Goal: Information Seeking & Learning: Learn about a topic

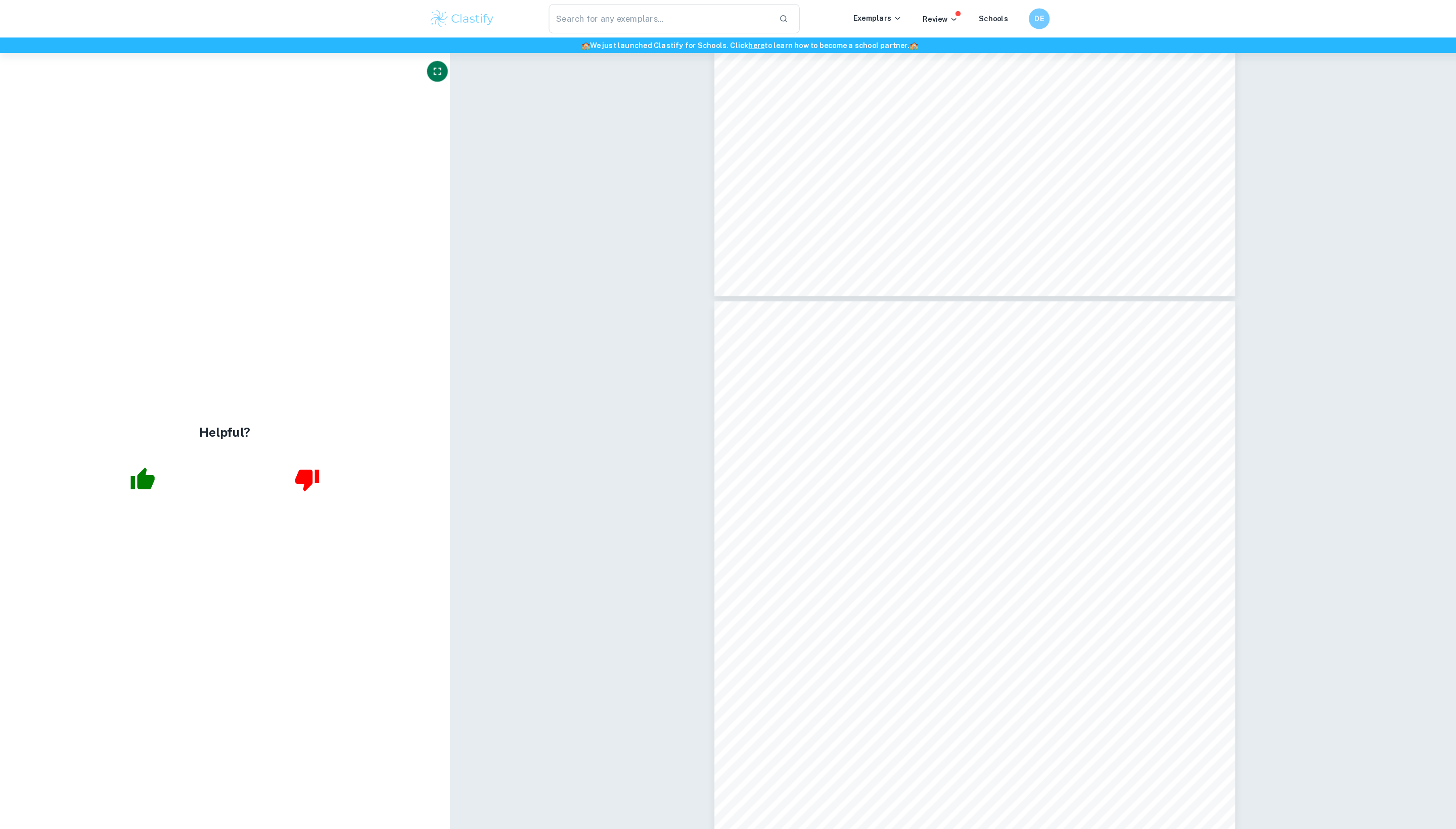
scroll to position [3147, 0]
click at [419, 73] on icon "Fullscreen" at bounding box center [425, 69] width 12 height 12
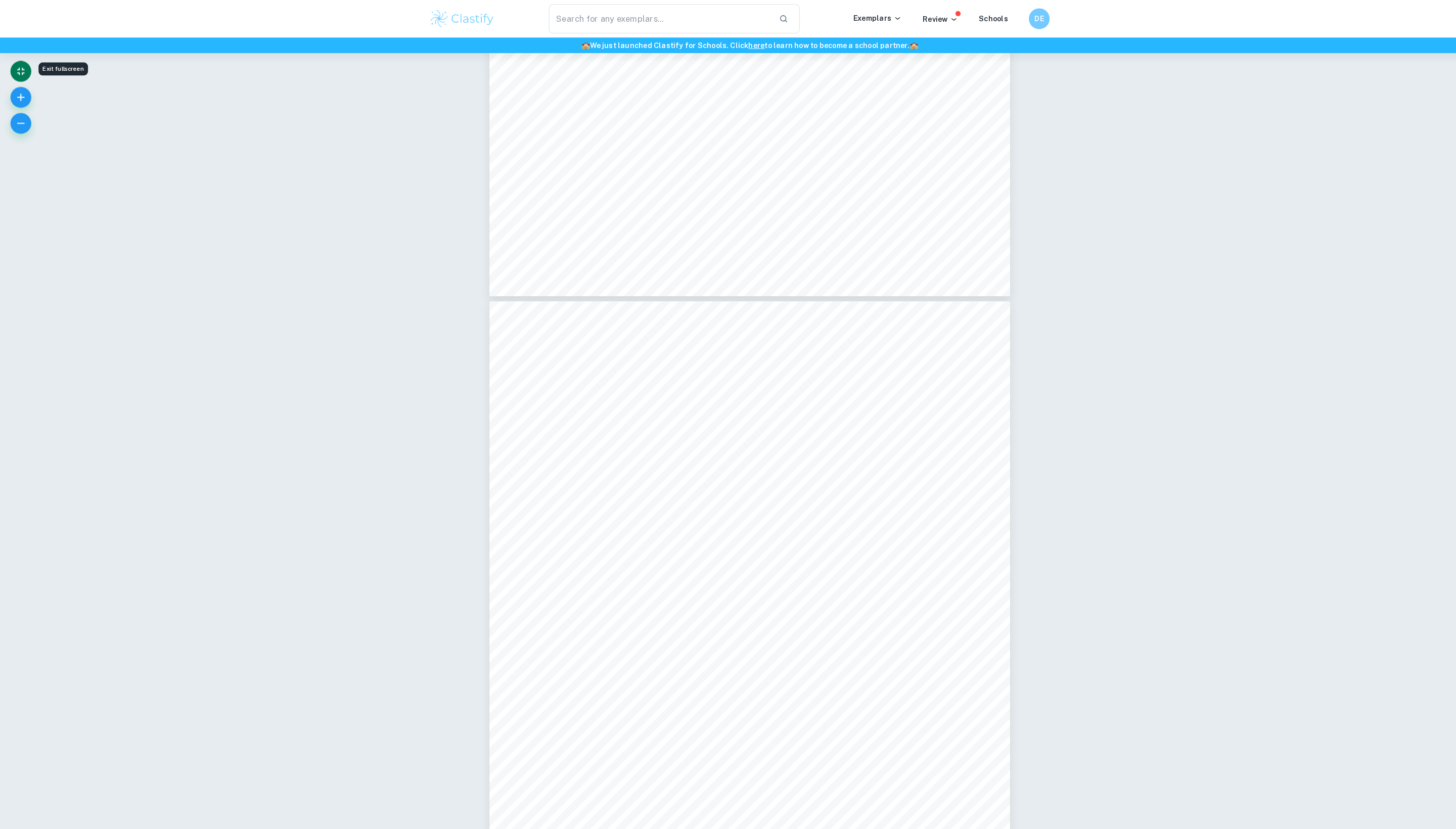
click at [20, 72] on icon "Exit fullscreen" at bounding box center [20, 69] width 12 height 12
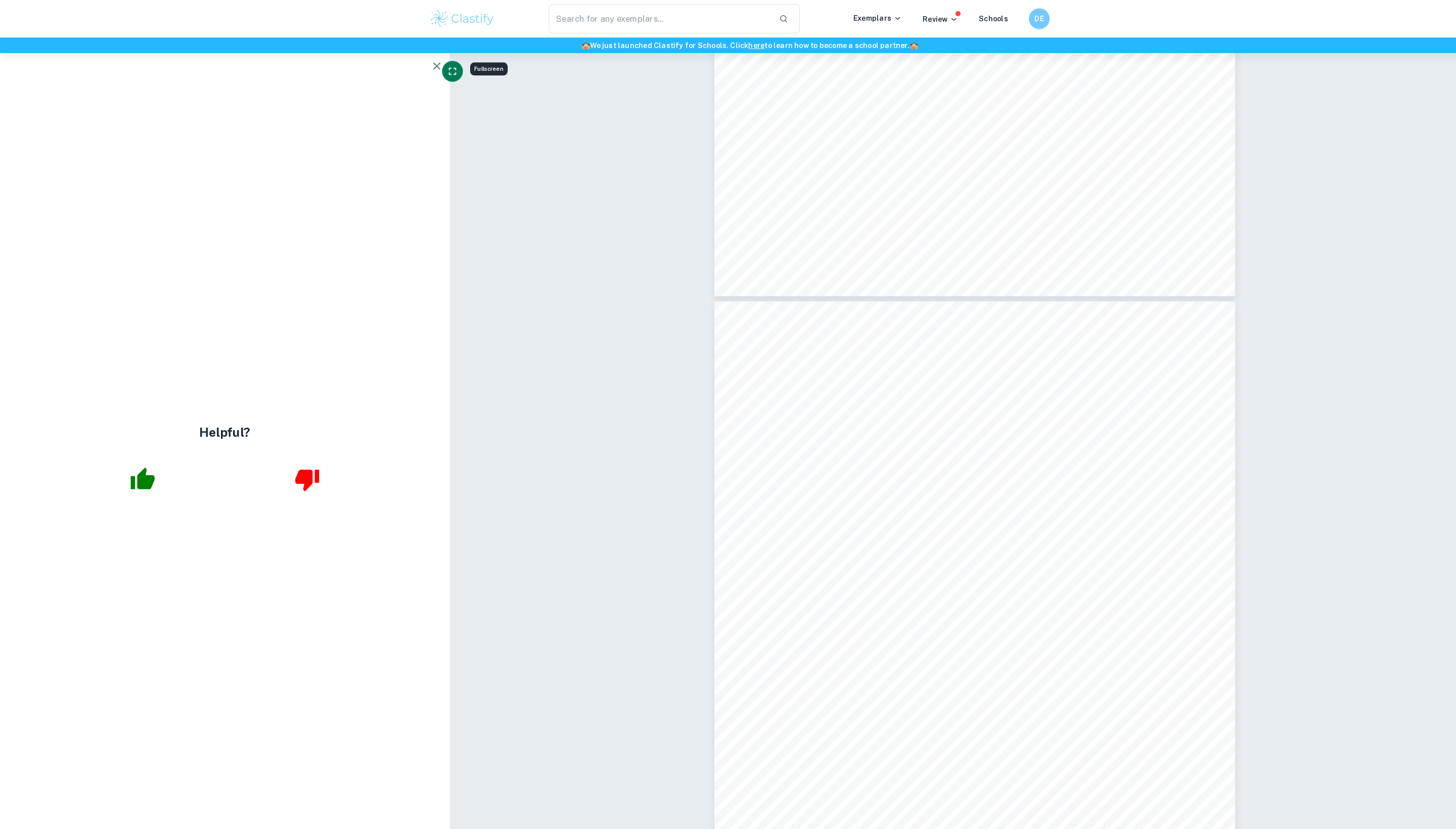
click at [418, 70] on icon "button" at bounding box center [424, 64] width 12 height 12
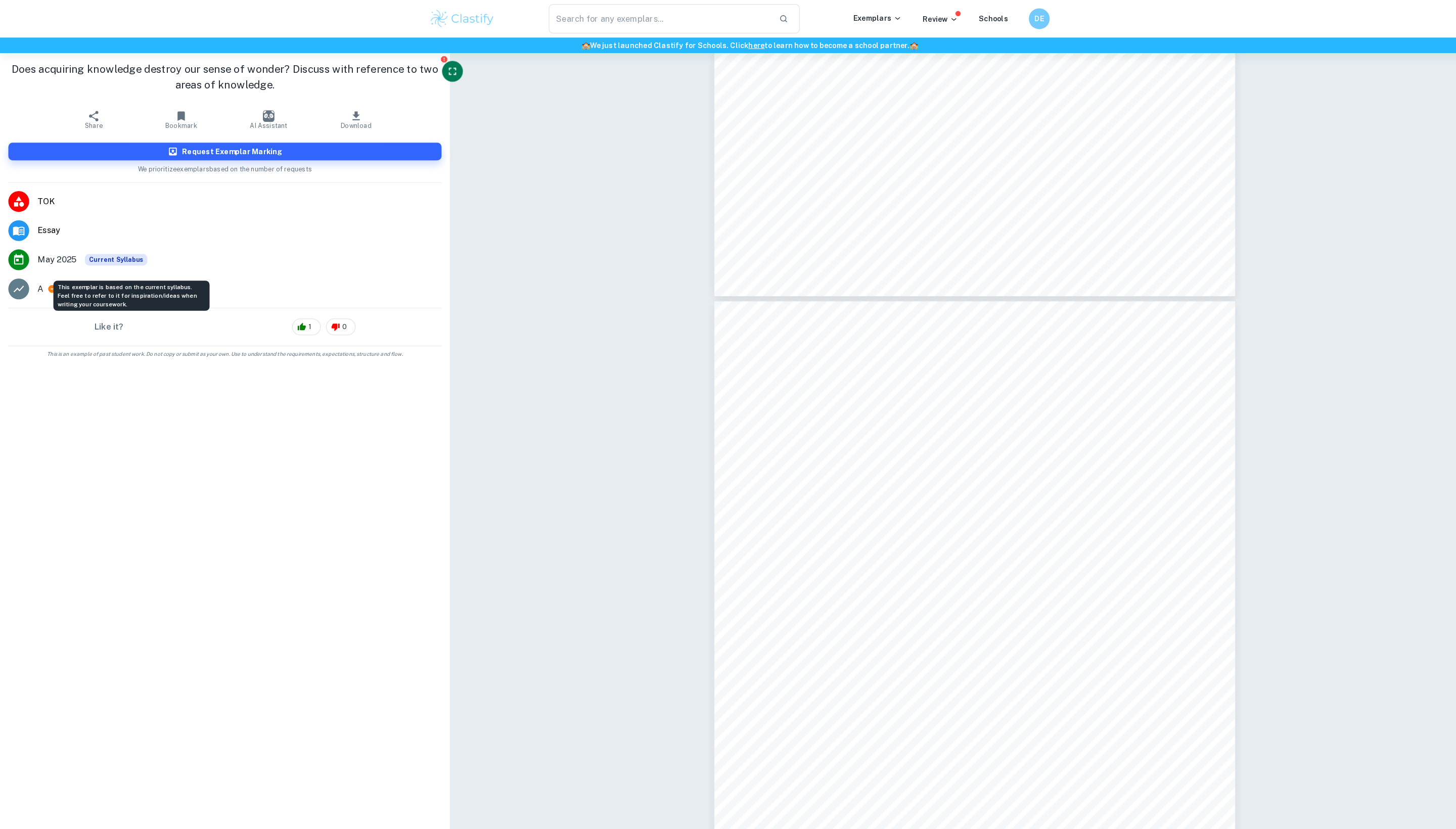
drag, startPoint x: 156, startPoint y: 264, endPoint x: 165, endPoint y: 264, distance: 9.0
click at [143, 258] on span "Current Syllabus" at bounding box center [113, 252] width 61 height 11
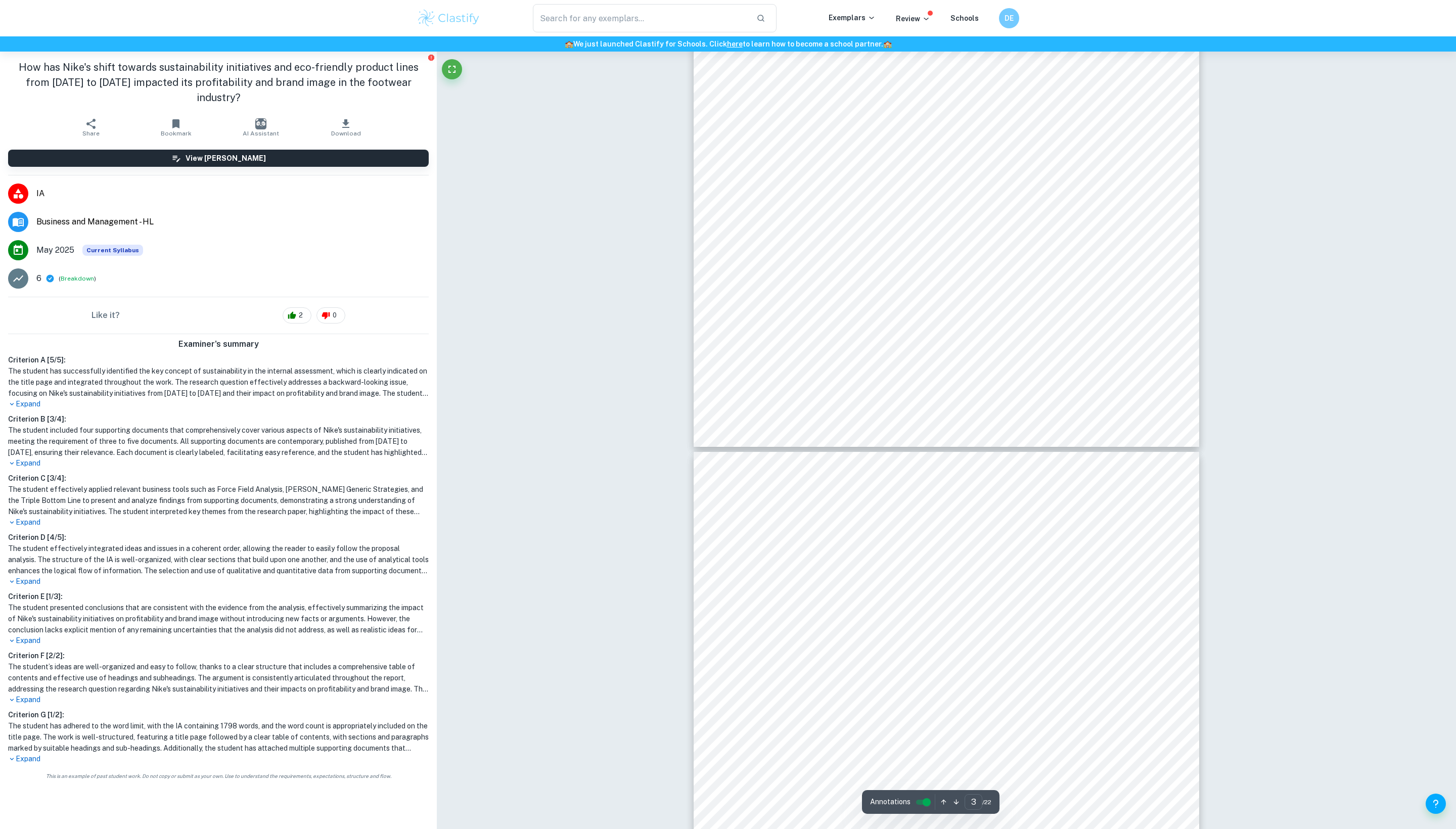
scroll to position [1680, 0]
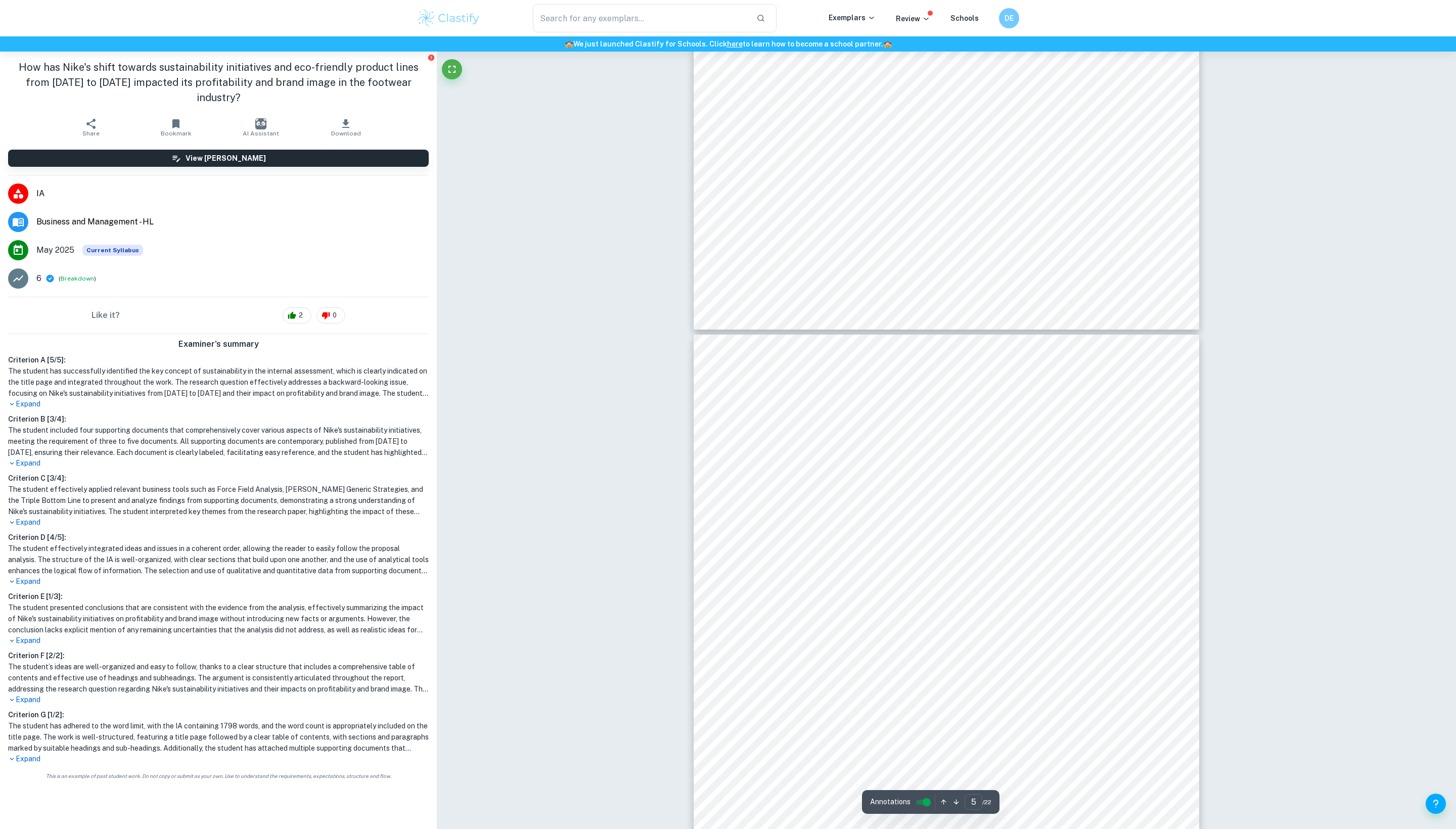
type input "4"
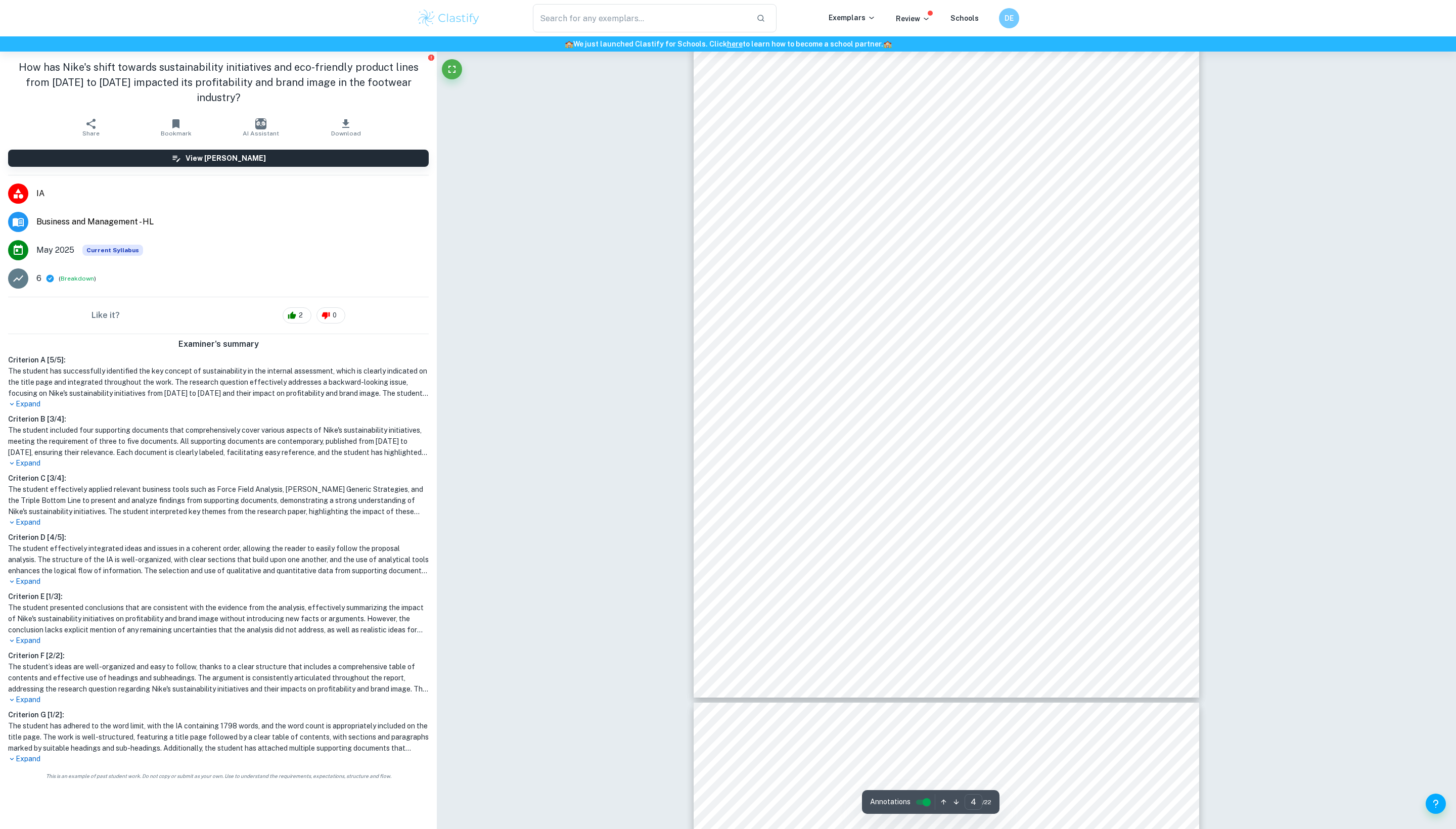
scroll to position [1905, 0]
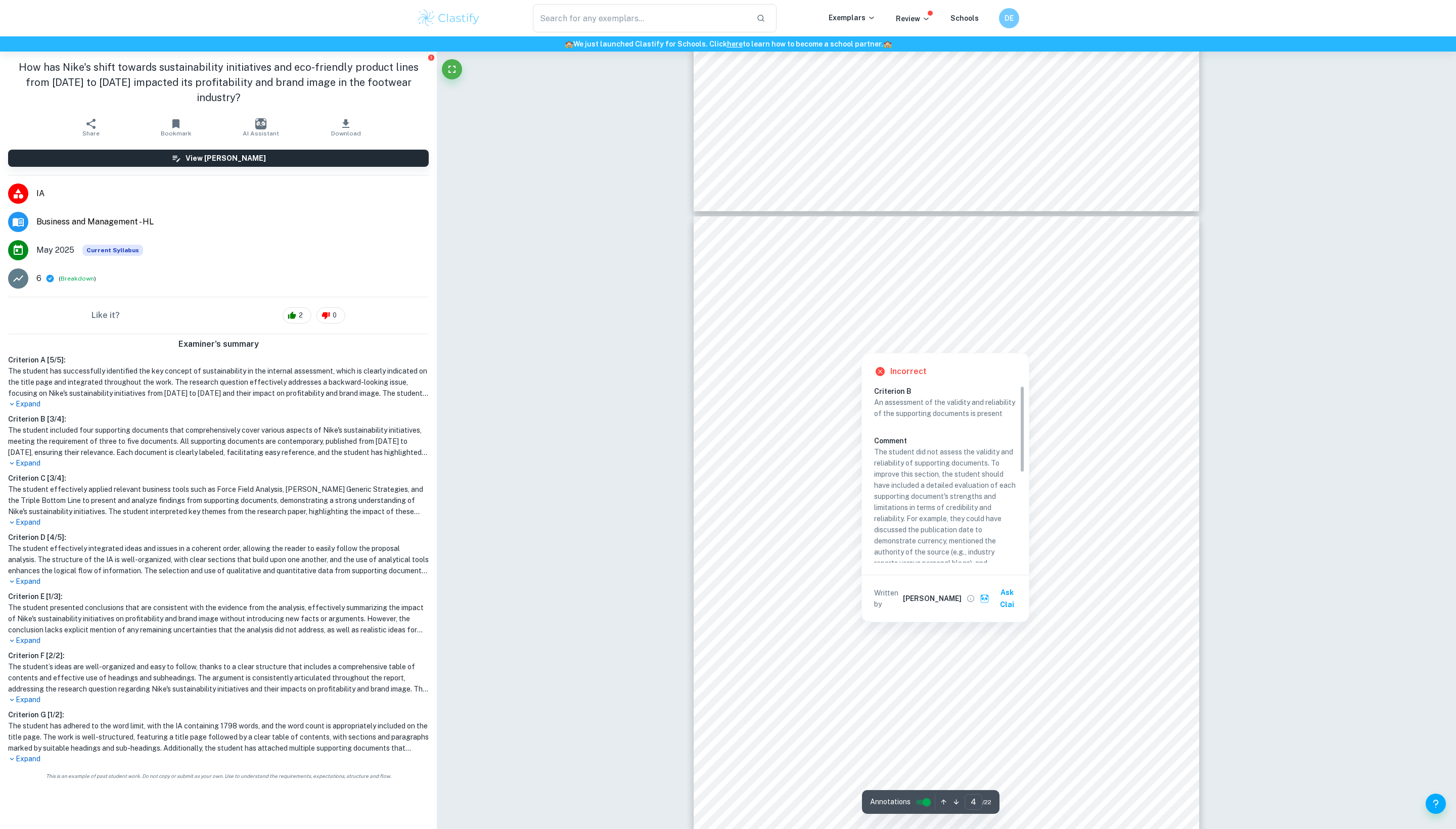
click at [911, 324] on div at bounding box center [904, 329] width 362 height 23
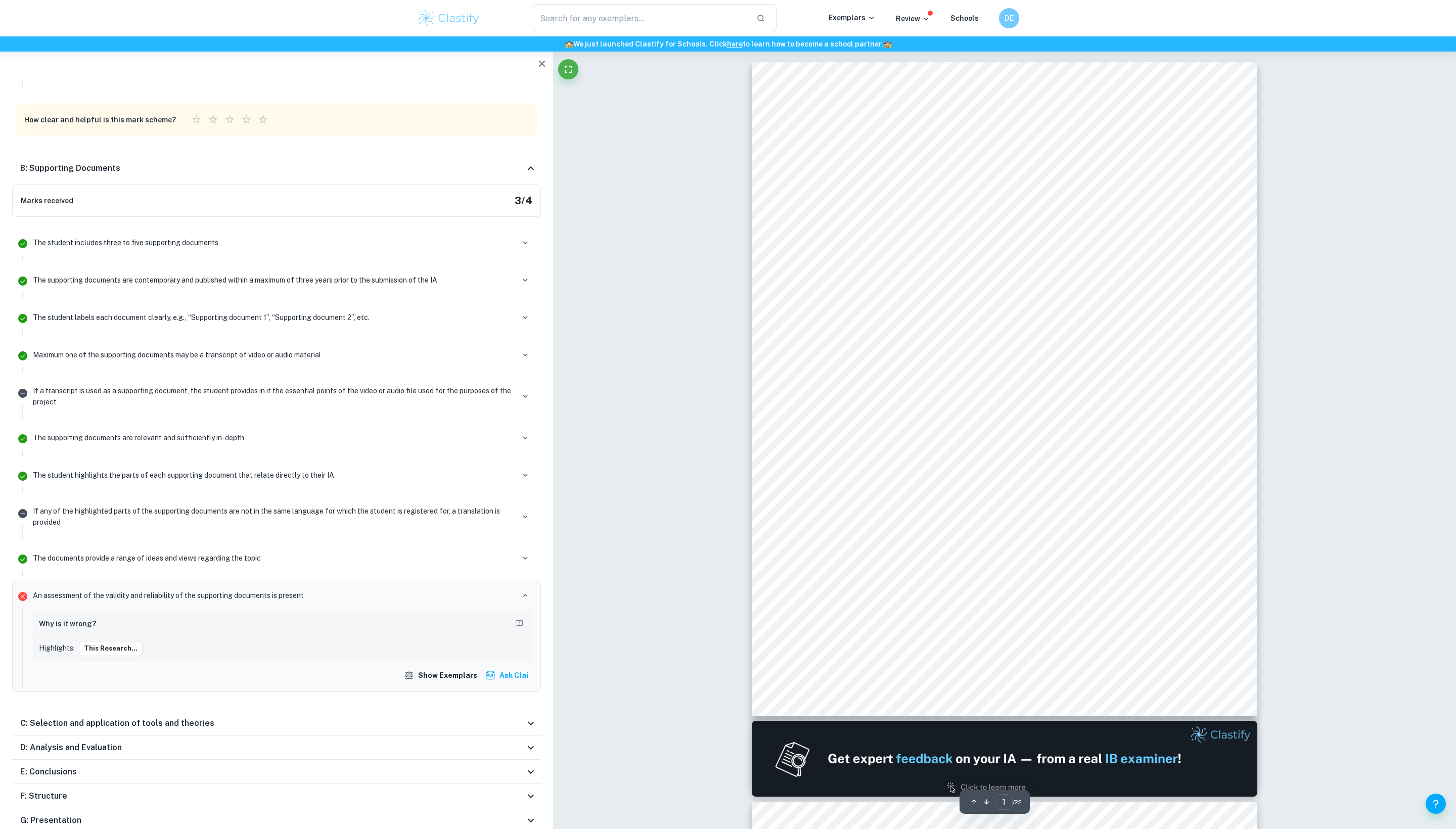
scroll to position [0, 0]
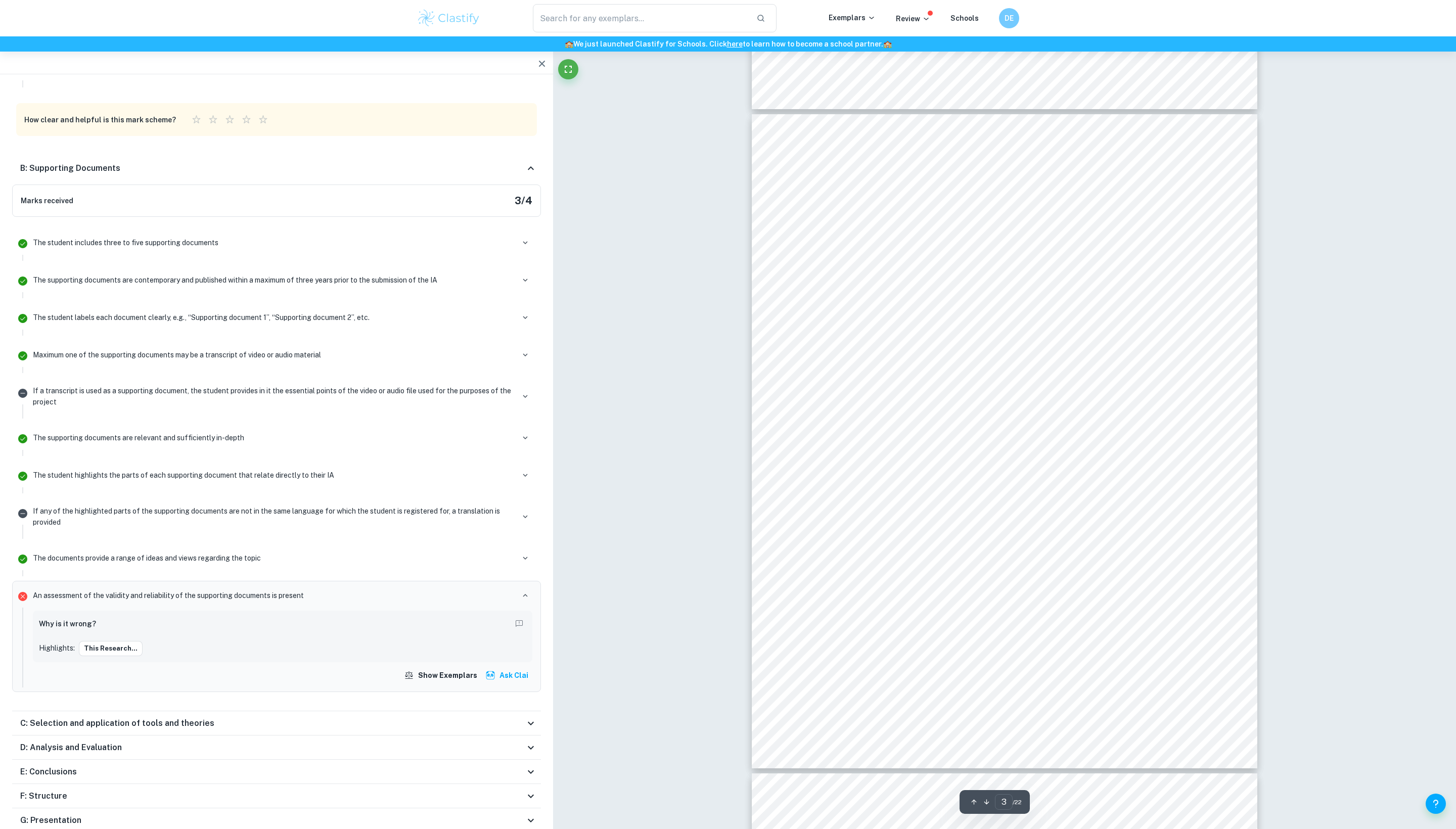
type input "2"
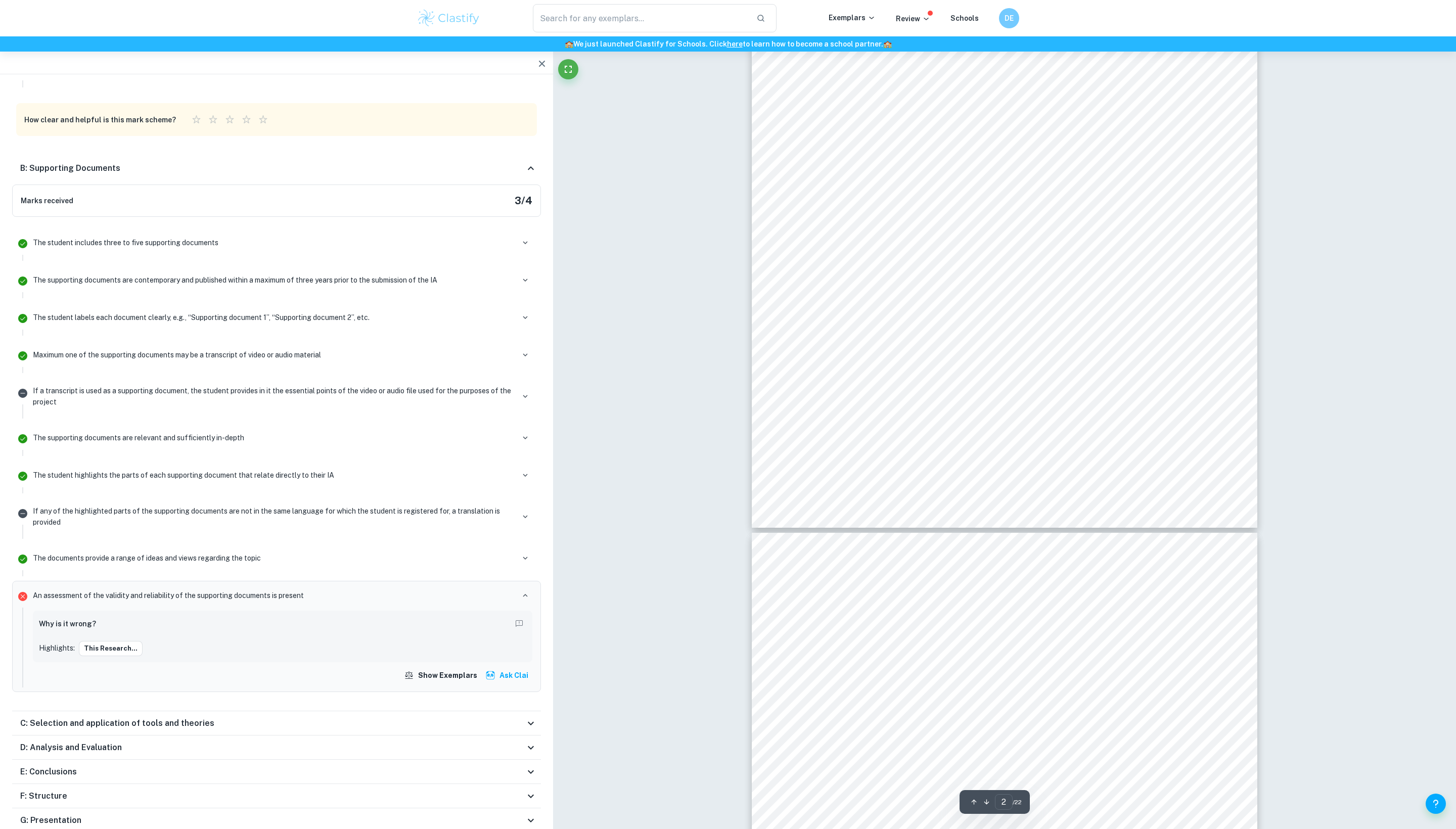
scroll to position [928, 0]
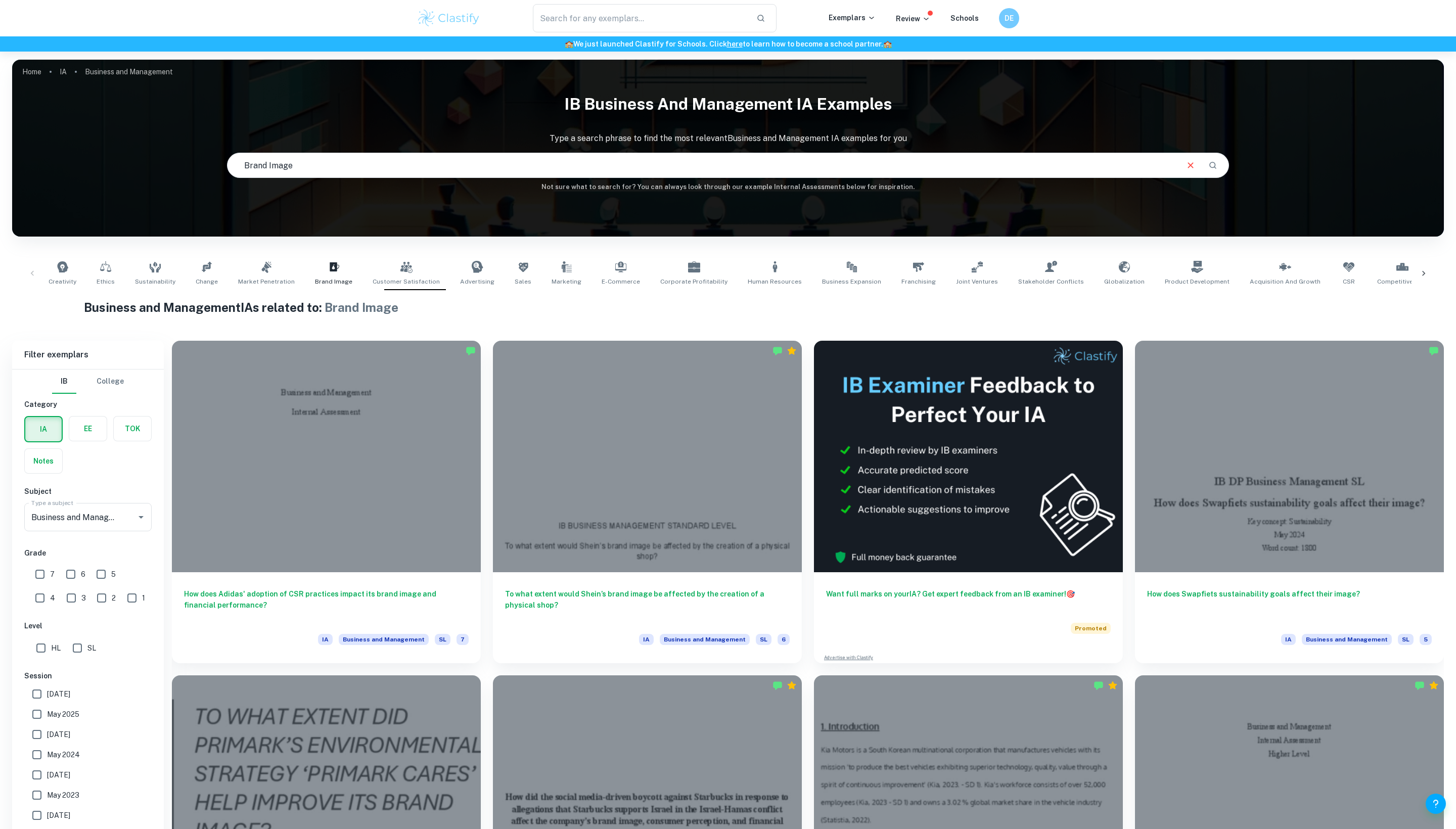
checkbox input "true"
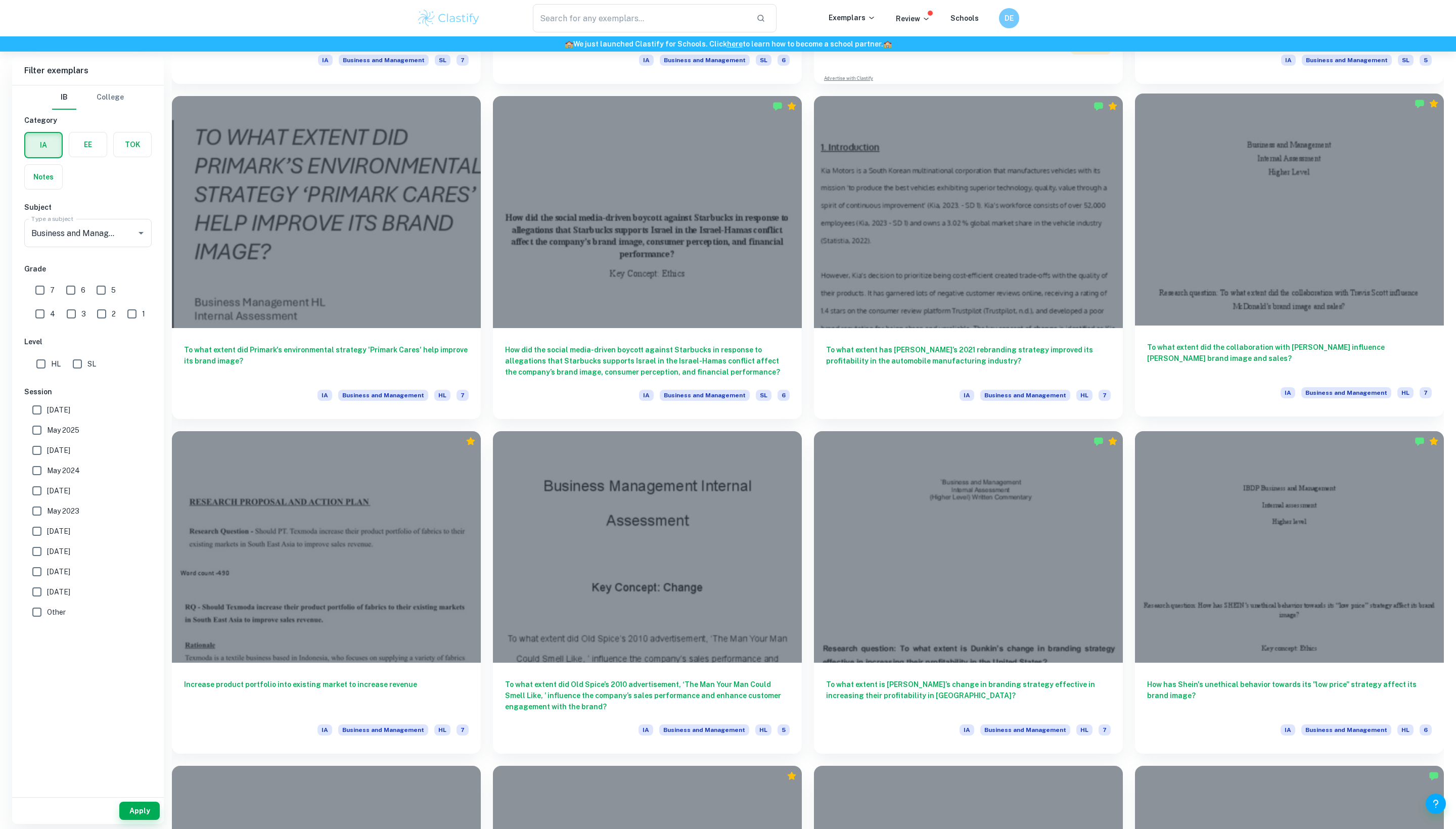
scroll to position [580, 0]
click at [1279, 361] on h6 "To what extent did the collaboration with Travis Scott influence McDonald’s bra…" at bounding box center [1289, 358] width 284 height 33
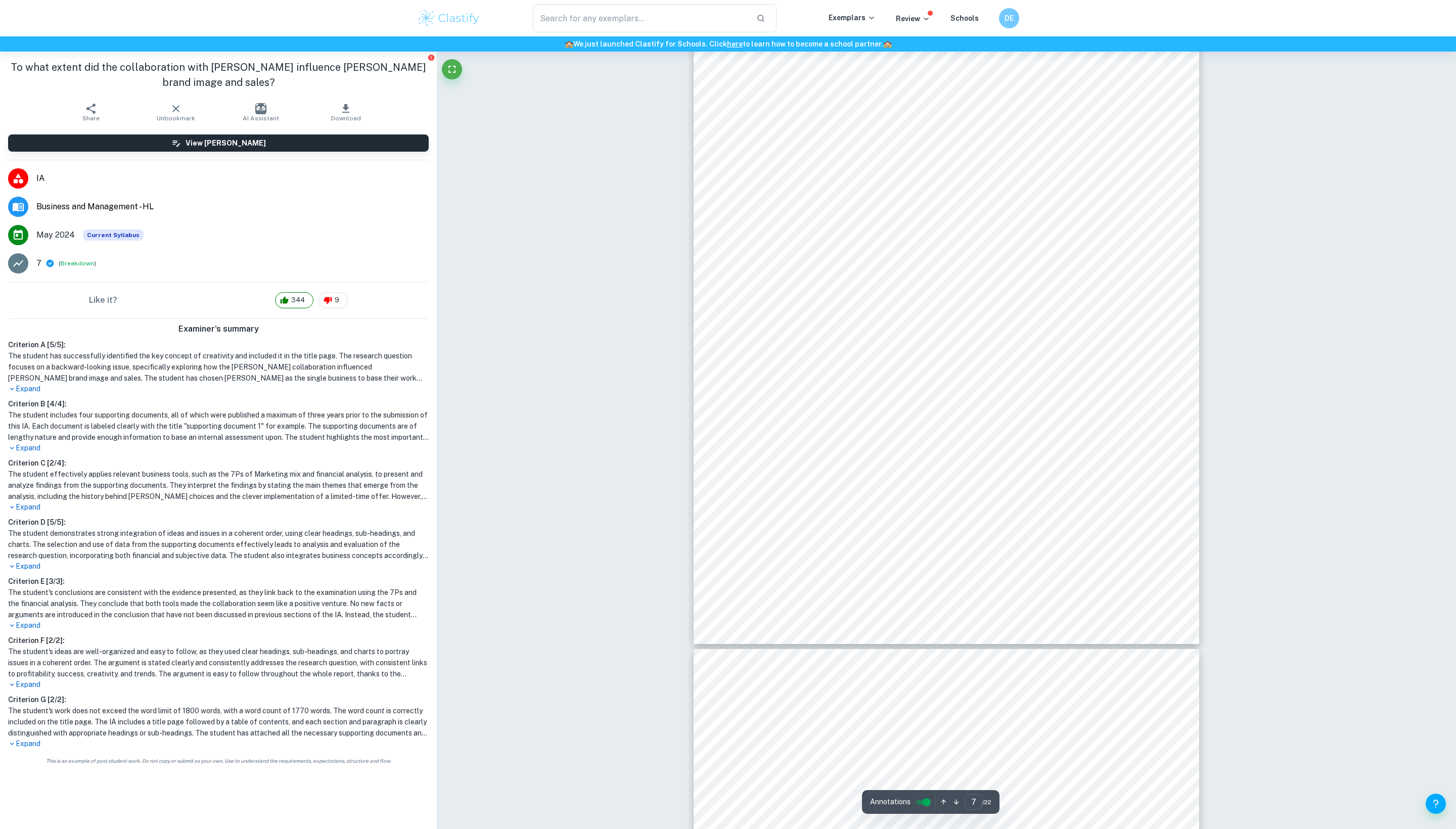
scroll to position [4424, 0]
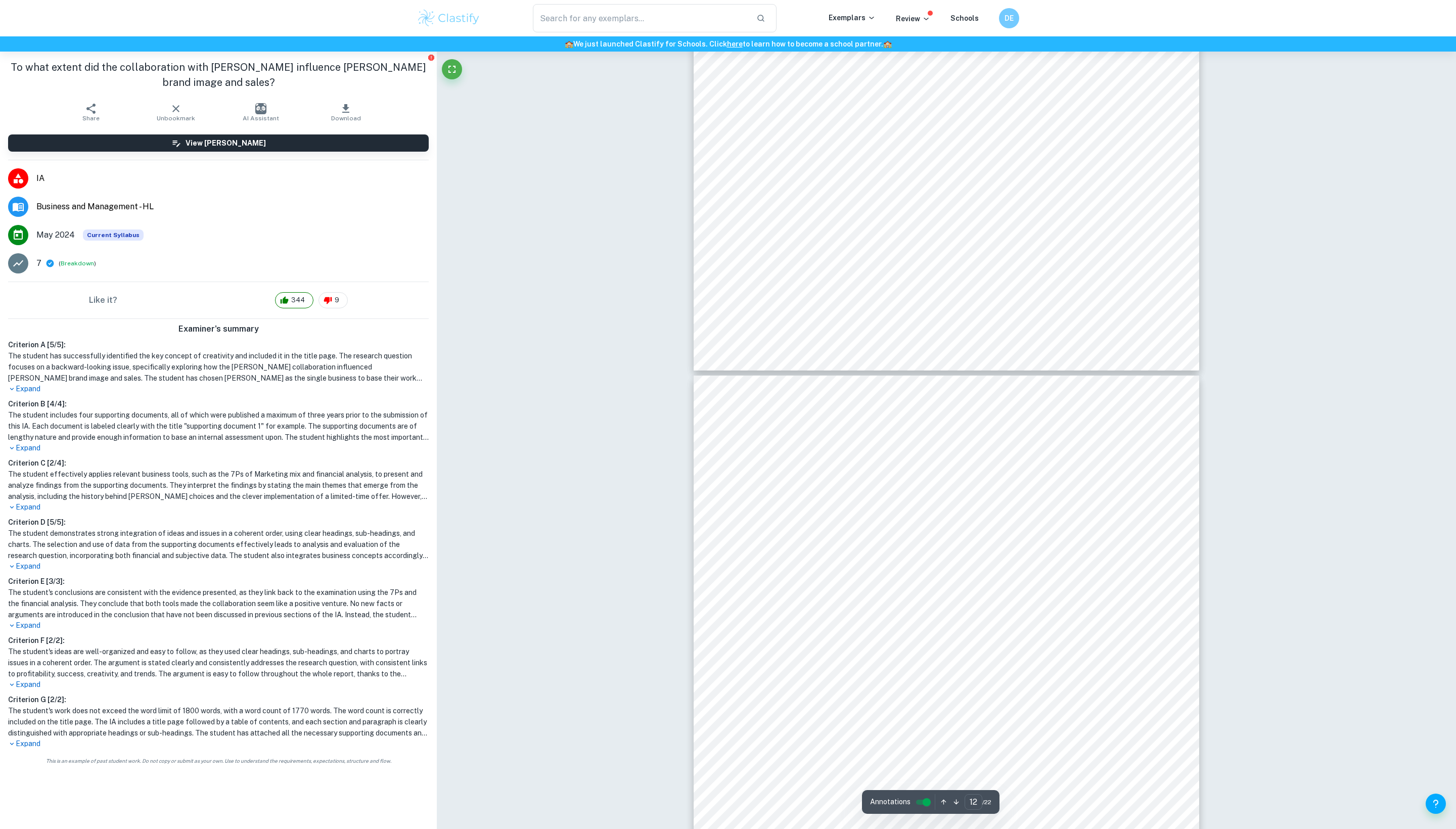
type input "13"
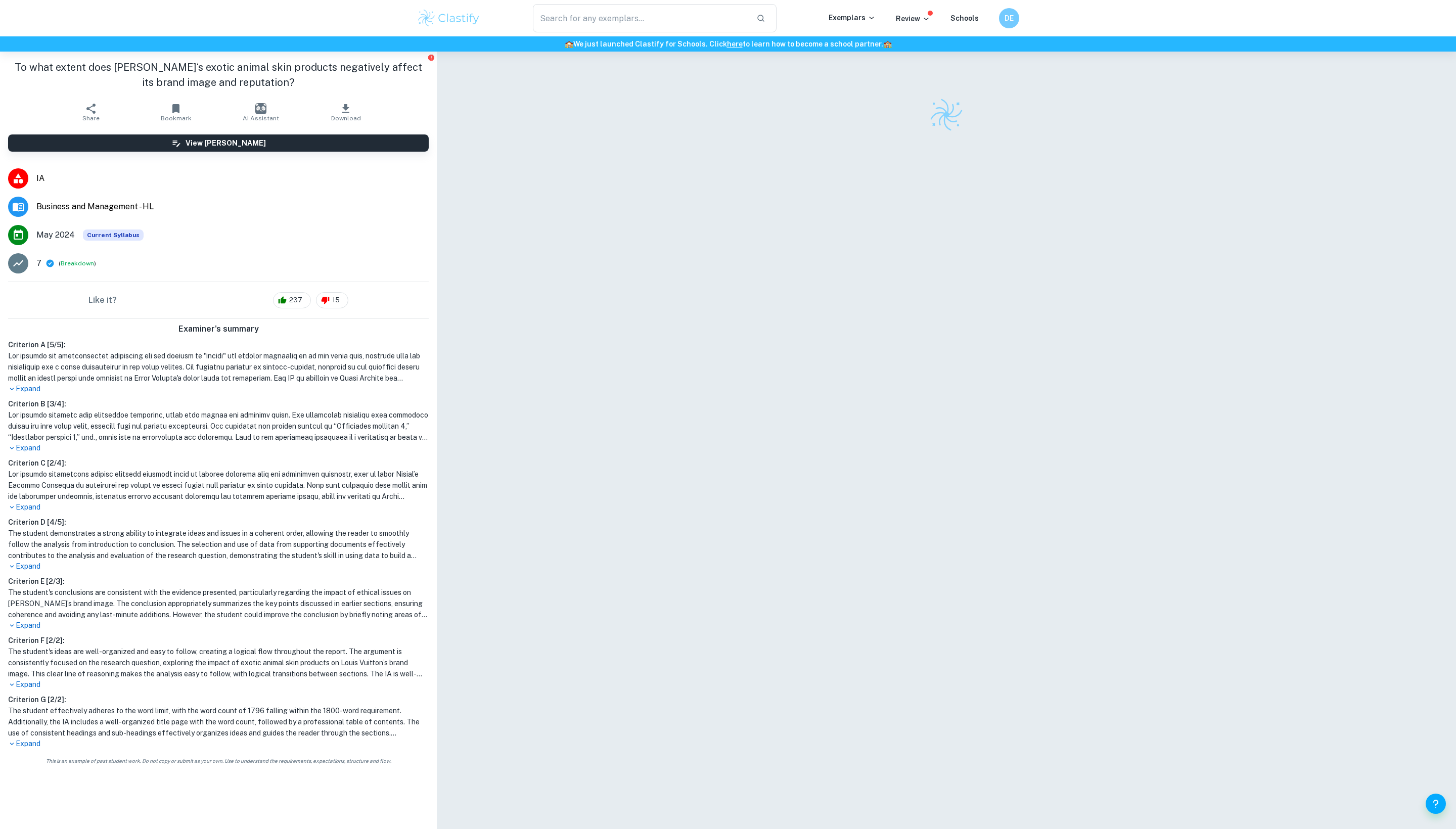
checkbox input "true"
